Goal: Use online tool/utility: Utilize a website feature to perform a specific function

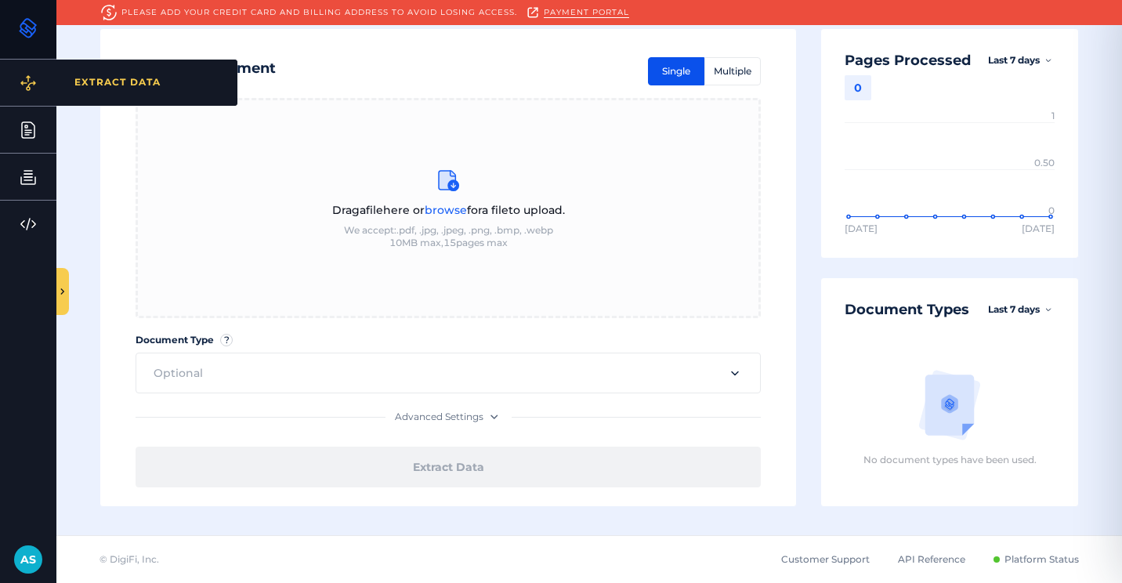
click at [69, 87] on div "EXTRACT DATA" at bounding box center [146, 83] width 181 height 46
click at [175, 91] on div "EXTRACT DATA" at bounding box center [146, 83] width 181 height 46
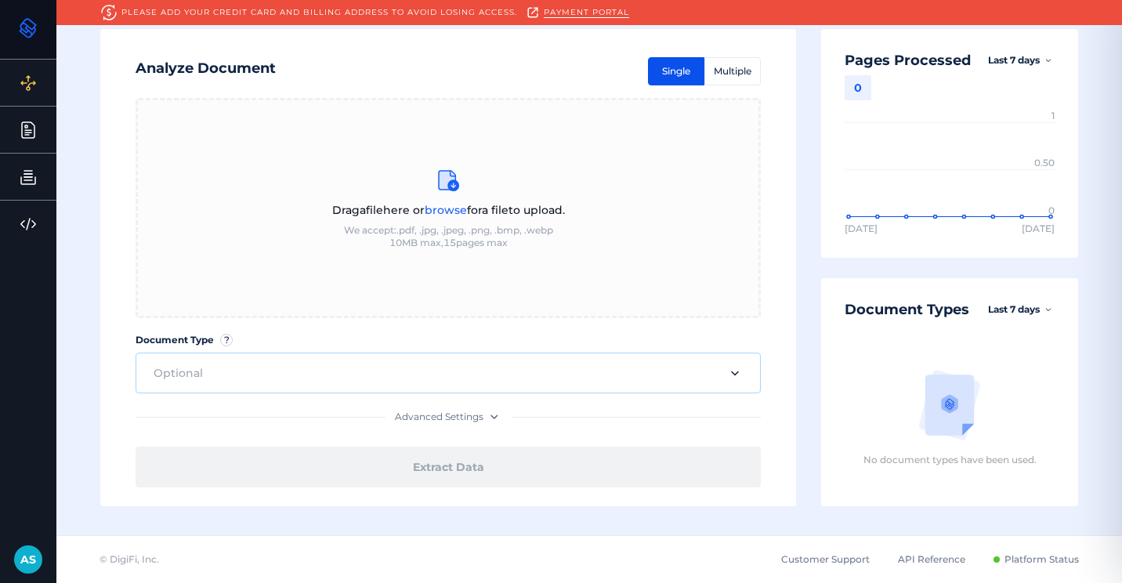
click at [581, 367] on input "text" at bounding box center [435, 372] width 566 height 17
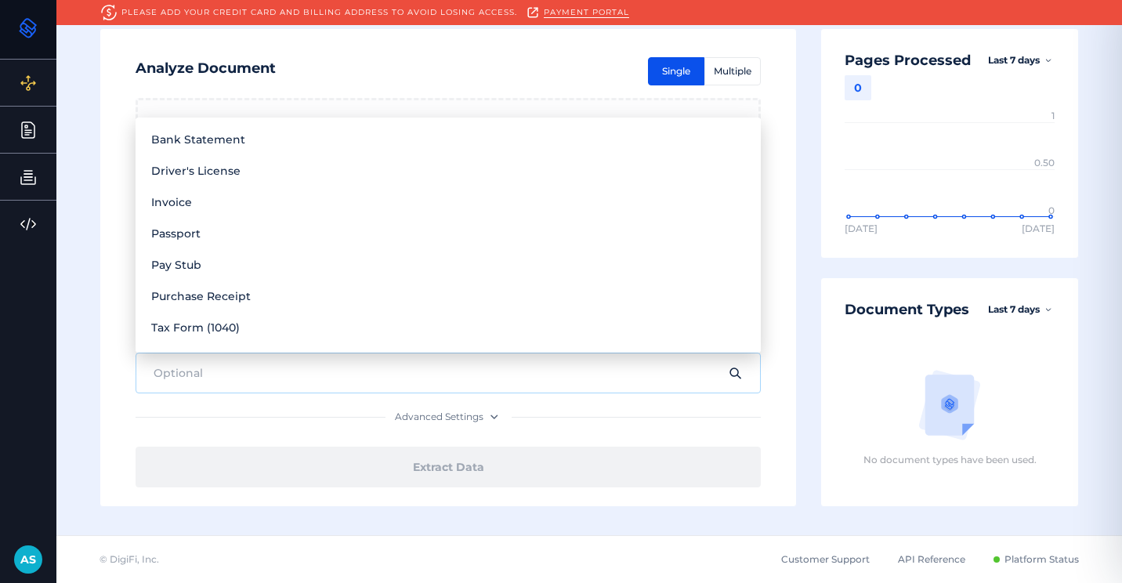
click at [111, 315] on div "Drag a file here or browse for a file to upload. We accept: .pdf, .jpg, .jpeg, …" at bounding box center [448, 302] width 696 height 408
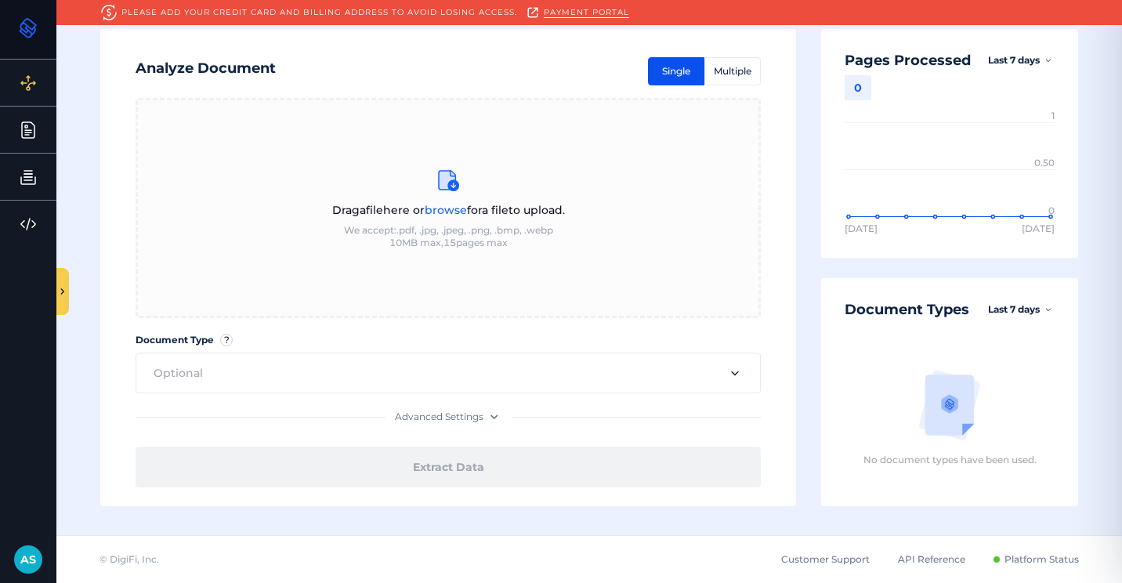
click at [27, 30] on icon at bounding box center [28, 28] width 18 height 20
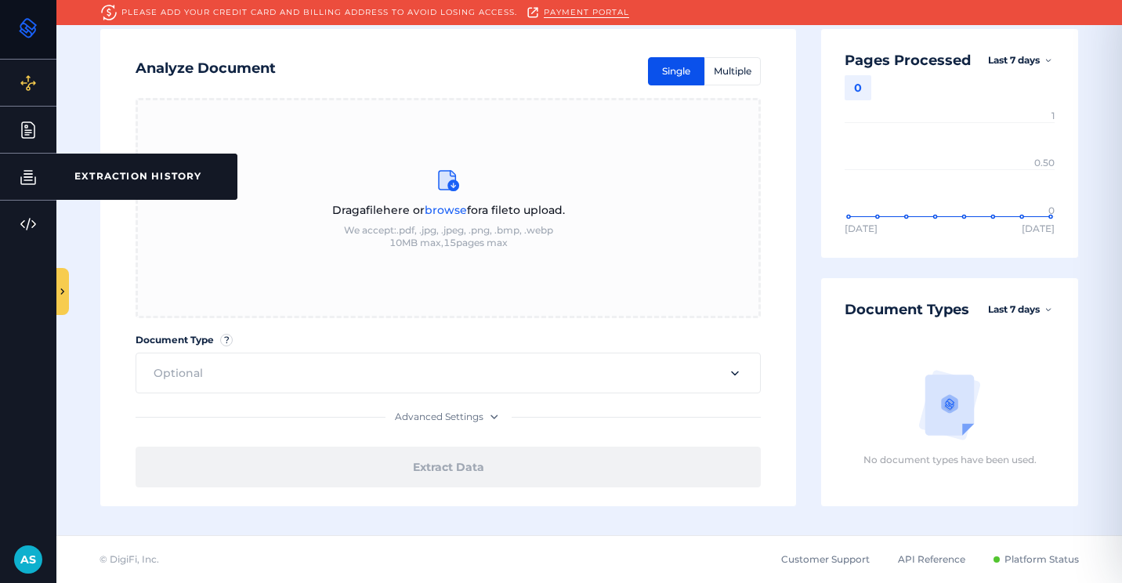
click at [136, 172] on div "EXTRACTION HISTORY" at bounding box center [146, 177] width 181 height 46
